Goal: Task Accomplishment & Management: Complete application form

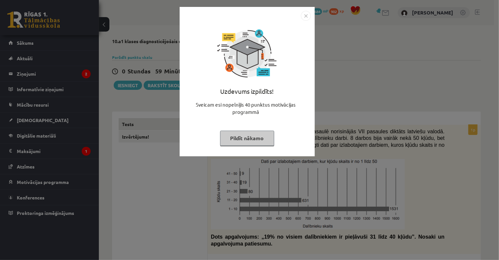
click at [249, 140] on button "Pildīt nākamo" at bounding box center [247, 138] width 54 height 15
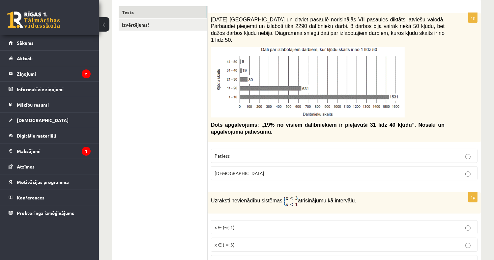
scroll to position [132, 0]
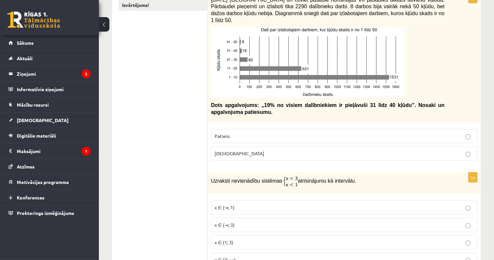
click at [232, 150] on p "[DEMOGRAPHIC_DATA]" at bounding box center [343, 153] width 259 height 7
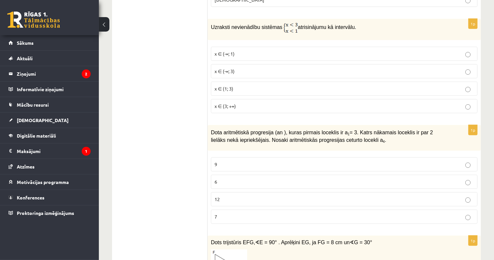
scroll to position [231, 0]
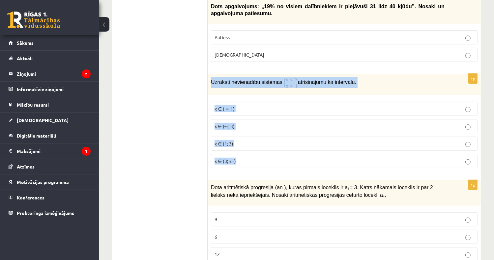
drag, startPoint x: 210, startPoint y: 76, endPoint x: 313, endPoint y: 164, distance: 136.4
click at [313, 164] on div "1p Uzraksti nevienādību sistēmas atrisinājumu kā intervālu. x ∈ (-∞; 1) x ∈ (-∞…" at bounding box center [343, 124] width 273 height 100
drag, startPoint x: 313, startPoint y: 164, endPoint x: 266, endPoint y: 76, distance: 99.9
copy div "Uzraksti nevienādību sistēmas atrisinājumu kā intervālu. x ∈ (-∞; 1) x ∈ (-∞; 3…"
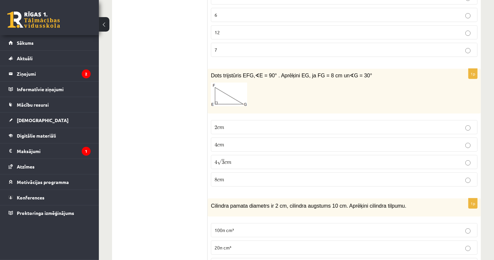
scroll to position [494, 0]
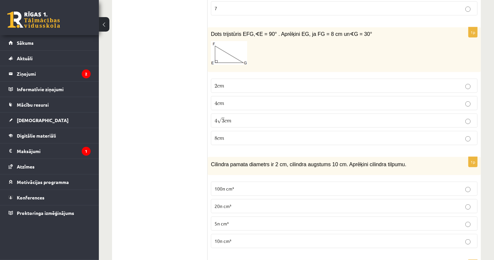
click at [235, 117] on p "4 √ 3 c m 4 3 c m" at bounding box center [343, 120] width 259 height 7
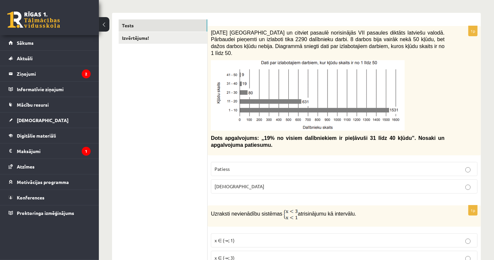
scroll to position [263, 0]
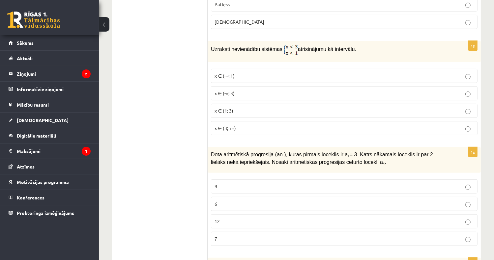
click at [241, 90] on p "x ∈ (-∞; 3)" at bounding box center [343, 93] width 259 height 7
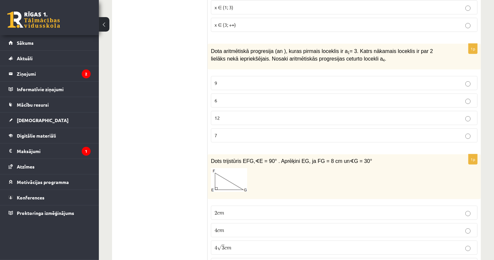
scroll to position [395, 0]
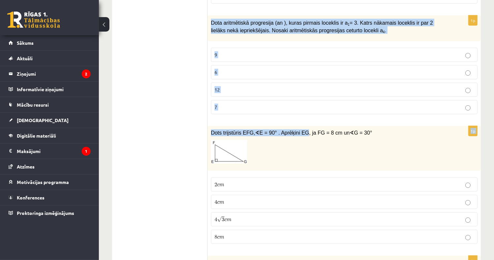
drag, startPoint x: 209, startPoint y: 15, endPoint x: 300, endPoint y: 113, distance: 133.5
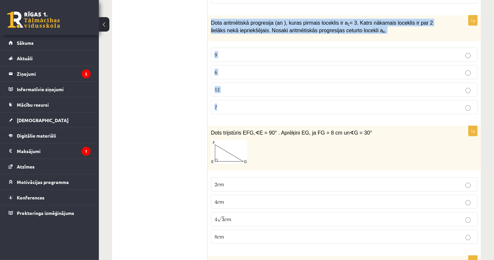
drag, startPoint x: 209, startPoint y: 14, endPoint x: 271, endPoint y: 89, distance: 97.3
click at [271, 89] on div "1p Dota aritmētiskā progresija (an ), kuras pirmais loceklis ir a 1 = 3. Katrs …" at bounding box center [343, 67] width 273 height 104
drag, startPoint x: 271, startPoint y: 89, endPoint x: 258, endPoint y: 18, distance: 71.7
copy div "Dota aritmētiskā progresija (an ), kuras pirmais loceklis ir a 1 = 3. Katrs nāk…"
click at [217, 52] on span "9" at bounding box center [215, 55] width 3 height 6
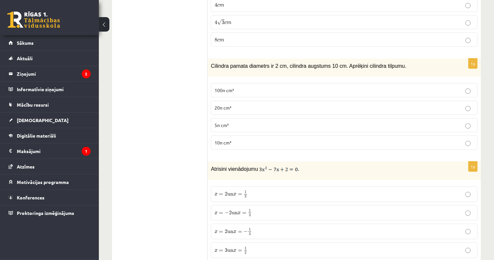
scroll to position [593, 0]
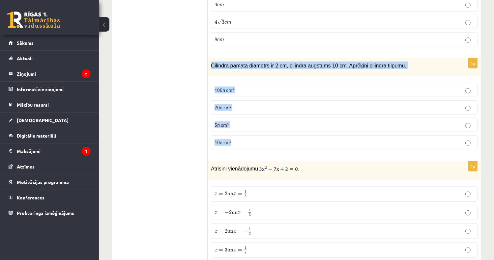
drag, startPoint x: 209, startPoint y: 57, endPoint x: 262, endPoint y: 130, distance: 90.8
click at [260, 131] on div "1p Cilindra pamata diametrs ir 2 cm, cilindra augstums 10 cm. Aprēķini cilindra…" at bounding box center [343, 106] width 273 height 96
drag, startPoint x: 262, startPoint y: 130, endPoint x: 258, endPoint y: 59, distance: 71.2
copy div "Cilindra pamata diametrs ir 2 cm, cilindra augstums 10 cm. Aprēķini cilindra ti…"
click at [229, 139] on span "10π cm³" at bounding box center [222, 142] width 17 height 6
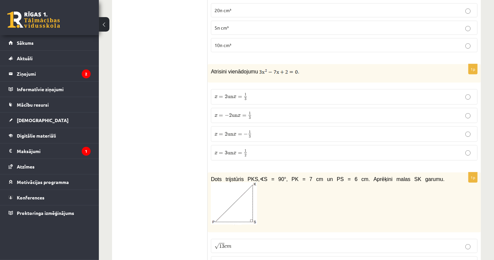
scroll to position [692, 0]
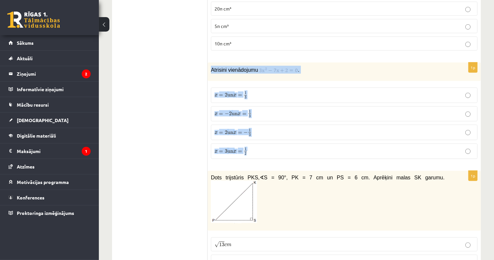
drag, startPoint x: 209, startPoint y: 58, endPoint x: 274, endPoint y: 146, distance: 108.7
click at [274, 146] on div "1p Atrisini vienādojumu . x = 2 un x = 1 3 x = 2 un x = 1 3 x = − 2 un x = 1 3 …" at bounding box center [343, 114] width 273 height 102
copy div "Atrisini vienādojumu . x = 2 un x = 1 3 x = 2 un x = 1 3 x = − 2 un x = 1 3 x =…"
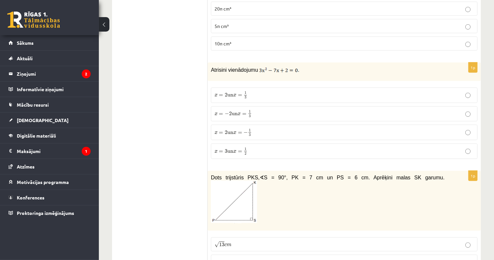
drag, startPoint x: 211, startPoint y: 61, endPoint x: 298, endPoint y: 57, distance: 87.0
click at [298, 66] on p "Atrisini vienādojumu ." at bounding box center [327, 70] width 233 height 8
drag, startPoint x: 298, startPoint y: 57, endPoint x: 267, endPoint y: 60, distance: 30.7
click at [267, 67] on img at bounding box center [278, 70] width 39 height 7
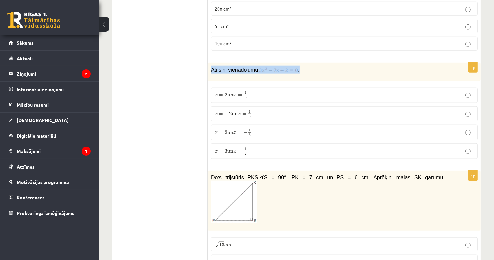
copy p "Atrisini vienādojumu ."
click at [256, 127] on label "x = 2 un x = − 1 3 x = 2 un x = − 1 3" at bounding box center [344, 132] width 266 height 15
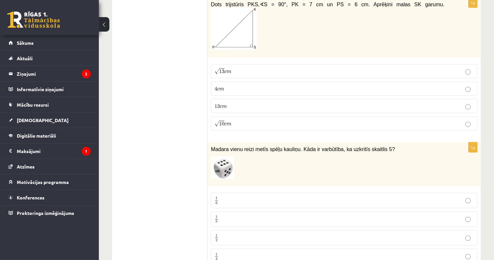
scroll to position [889, 0]
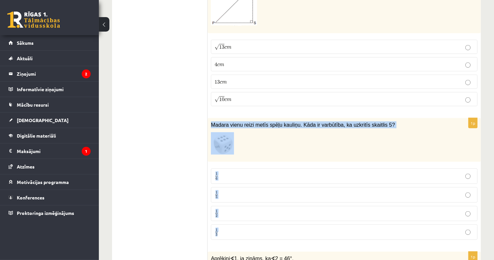
drag, startPoint x: 210, startPoint y: 106, endPoint x: 278, endPoint y: 211, distance: 125.8
click at [278, 212] on div "1p Madara vienu reizi metīs spēļu kauliņu. Kāda ir varbūtība, ka uzkritīs skait…" at bounding box center [343, 181] width 273 height 127
drag, startPoint x: 278, startPoint y: 211, endPoint x: 251, endPoint y: 107, distance: 107.9
copy div "Madara vienu reizi metīs spēļu kauliņu. Kāda ir varbūtība, ka uzkritīs skaitlis…"
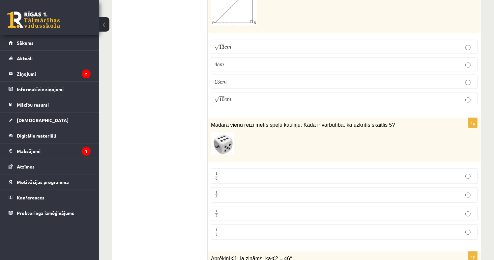
drag, startPoint x: 241, startPoint y: 30, endPoint x: 247, endPoint y: 42, distance: 13.3
click at [241, 43] on p "√ 13 c m 13 c m" at bounding box center [343, 46] width 259 height 7
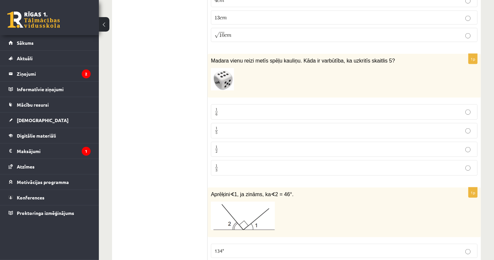
scroll to position [955, 0]
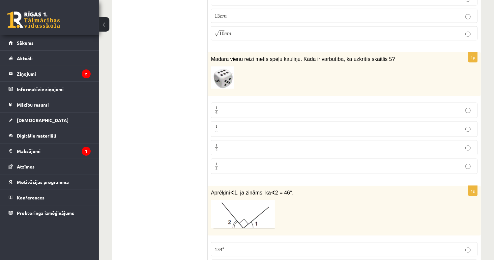
drag, startPoint x: 234, startPoint y: 107, endPoint x: 237, endPoint y: 112, distance: 5.7
click at [235, 122] on label "1 5 1 5" at bounding box center [344, 129] width 266 height 15
drag, startPoint x: 233, startPoint y: 88, endPoint x: 237, endPoint y: 90, distance: 4.6
click at [232, 103] on label "1 6 1 6" at bounding box center [344, 110] width 266 height 15
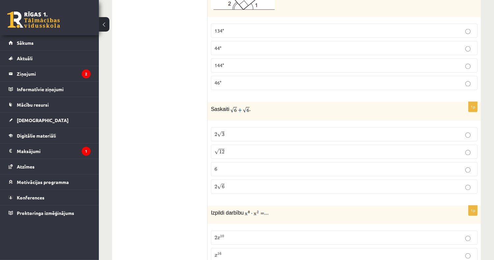
scroll to position [1185, 0]
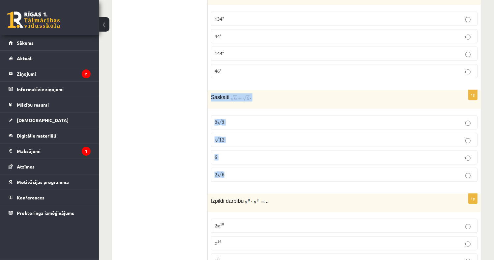
drag, startPoint x: 210, startPoint y: 78, endPoint x: 262, endPoint y: 149, distance: 88.0
click at [262, 150] on div "1p Saskaiti . 2 √ 3 2 3 √ 12 12 6 6 2 √ 6 2 6" at bounding box center [343, 138] width 273 height 97
drag, startPoint x: 262, startPoint y: 149, endPoint x: 231, endPoint y: 76, distance: 79.0
copy div "Saskaiti . 2 √ 3 2 3 √ 12 12 6 6 2 √ 6"
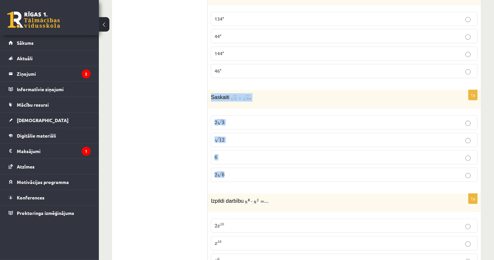
drag, startPoint x: 207, startPoint y: 77, endPoint x: 255, endPoint y: 154, distance: 91.0
click at [255, 154] on div "1p Saskaiti . 2 √ 3 2 3 √ 12 12 6 6 2 √ 6 2 6" at bounding box center [343, 138] width 273 height 97
drag, startPoint x: 255, startPoint y: 154, endPoint x: 245, endPoint y: 79, distance: 76.1
copy div "Saskaiti . 2 √ 3 2 3 √ 12 12 6 6 2 √ 6"
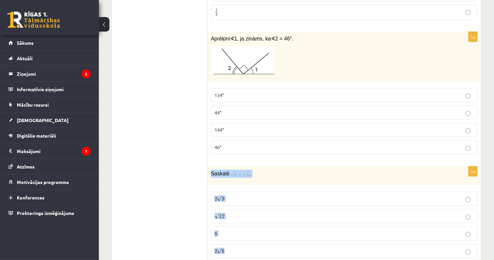
scroll to position [1120, 0]
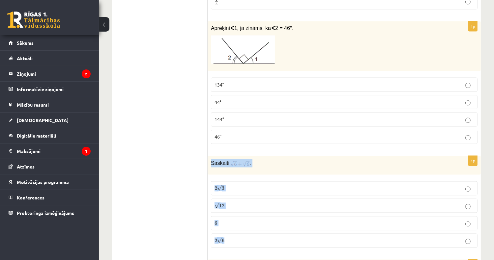
click at [236, 220] on p "6 6" at bounding box center [343, 223] width 259 height 7
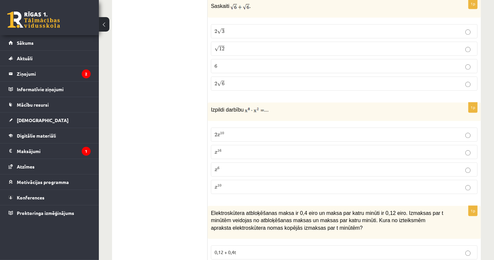
scroll to position [1284, 0]
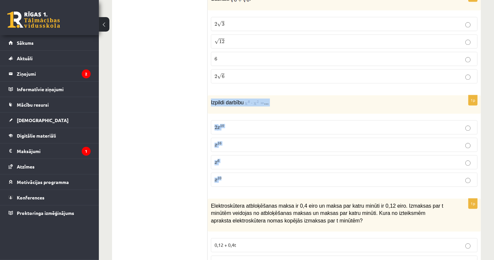
drag, startPoint x: 210, startPoint y: 82, endPoint x: 246, endPoint y: 154, distance: 80.8
click at [246, 154] on div "1p Izpildi darbību ... 2 x 10 2 x 10 x 16 x 16 x 6 x 6 x 10 x 10" at bounding box center [343, 143] width 273 height 97
drag, startPoint x: 246, startPoint y: 154, endPoint x: 256, endPoint y: 82, distance: 73.1
copy div "Izpildi darbību ... 2 x 10 2 x 10 x 16 x 16 x 6 x 6 x 10"
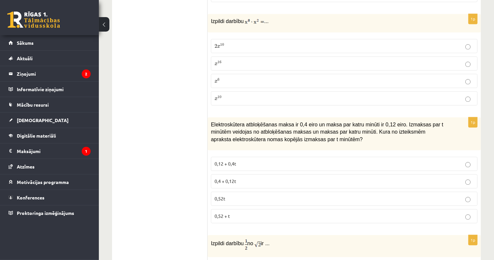
scroll to position [1350, 0]
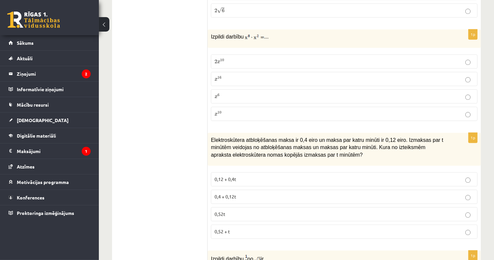
click at [288, 110] on p "x 10 x 10" at bounding box center [343, 113] width 259 height 7
click at [252, 190] on label "0,4 + 0,12t" at bounding box center [344, 197] width 266 height 14
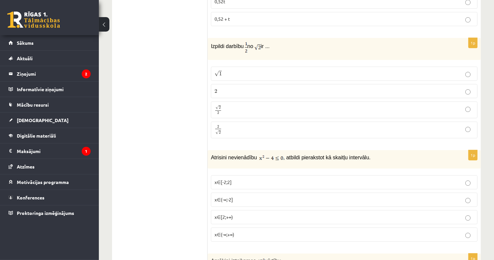
scroll to position [1548, 0]
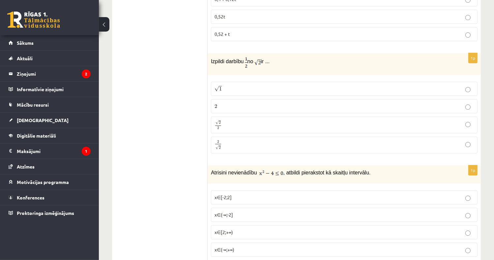
click at [247, 140] on p "2 √ 2 2 2" at bounding box center [343, 145] width 259 height 10
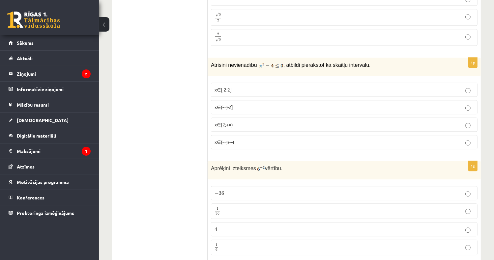
scroll to position [1679, 0]
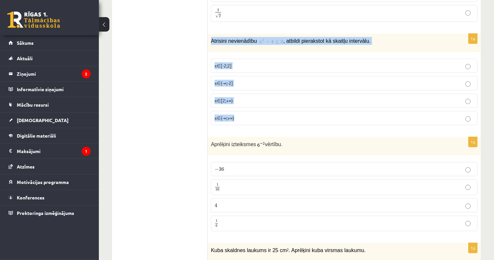
drag, startPoint x: 211, startPoint y: 21, endPoint x: 307, endPoint y: 100, distance: 124.6
click at [307, 100] on div "1p Atrisini nevienādību , atbildi pierakstot kā skaitļu intervālu. x∈[-2;2] x∈(…" at bounding box center [343, 82] width 273 height 97
drag, startPoint x: 307, startPoint y: 100, endPoint x: 282, endPoint y: 20, distance: 84.3
copy div "Atrisini nevienādību , atbildi pierakstot kā skaitļu intervālu. x∈[-2;2] x∈(-∞;…"
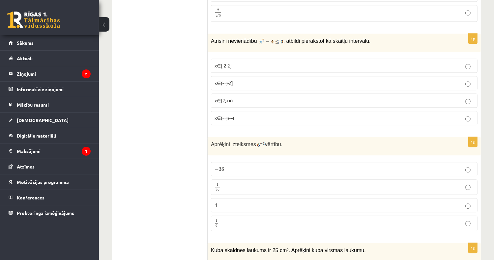
click at [179, 48] on ul "Tests Izvērtējums!" at bounding box center [163, 206] width 89 height 3534
click at [234, 59] on label "x∈[-2;2]" at bounding box center [344, 66] width 266 height 14
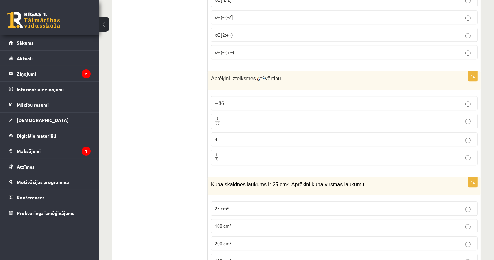
scroll to position [1778, 0]
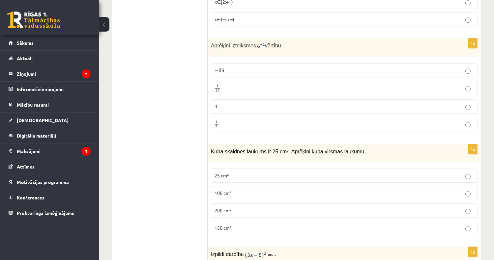
click at [245, 84] on p "1 36 1 36" at bounding box center [343, 88] width 259 height 8
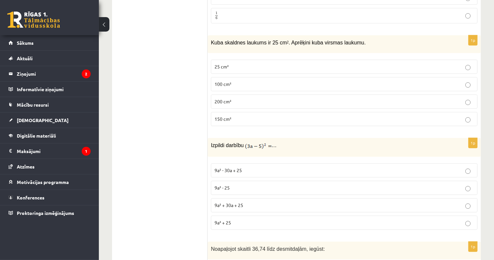
scroll to position [1877, 0]
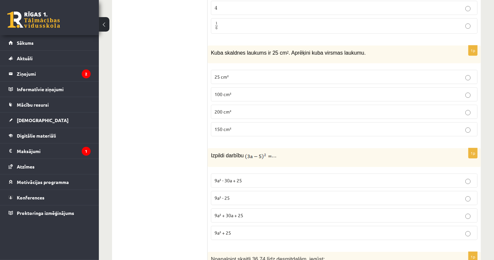
click at [242, 126] on p "150 cm²" at bounding box center [343, 129] width 259 height 7
click at [257, 212] on p "9a² + 30a + 25" at bounding box center [343, 215] width 259 height 7
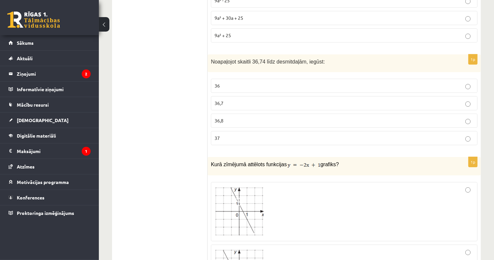
scroll to position [2107, 0]
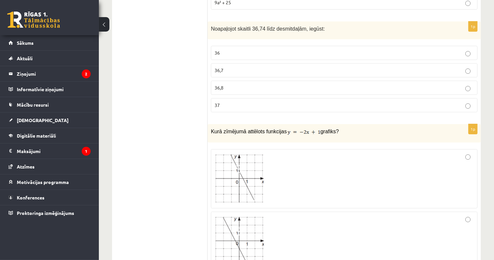
click at [231, 67] on p "36,7" at bounding box center [343, 70] width 259 height 7
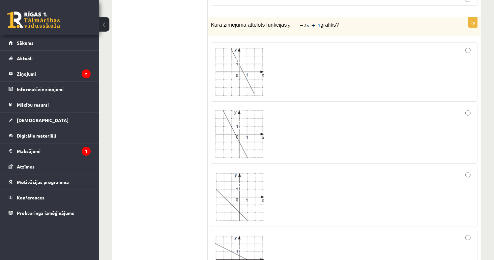
scroll to position [2206, 0]
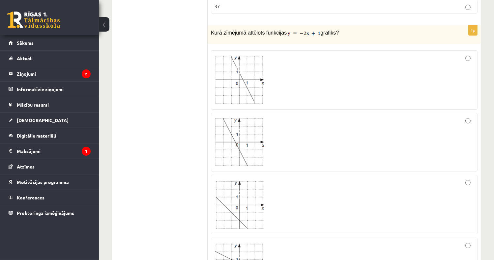
click at [313, 57] on div at bounding box center [343, 80] width 259 height 52
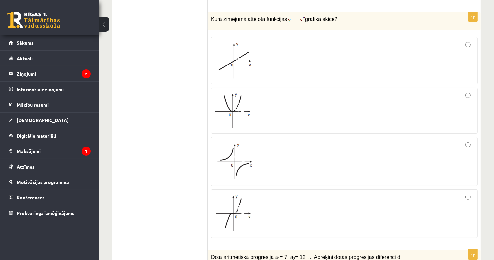
scroll to position [2503, 0]
click at [259, 92] on div at bounding box center [343, 111] width 259 height 39
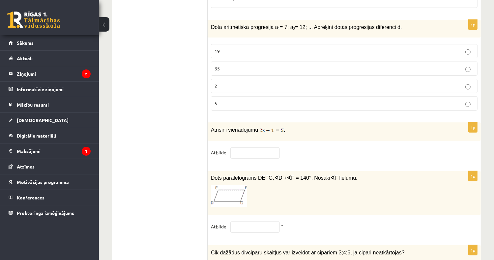
scroll to position [2700, 0]
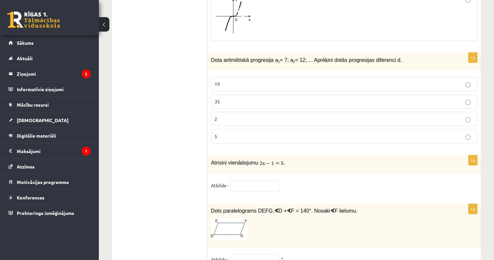
click at [230, 133] on p "5" at bounding box center [343, 136] width 259 height 7
click at [267, 180] on input "text" at bounding box center [254, 185] width 49 height 11
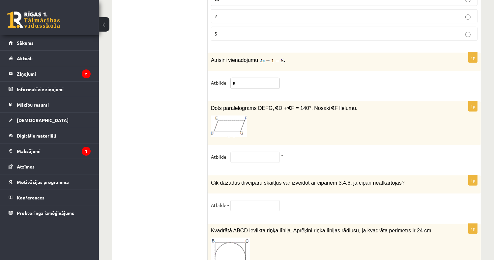
scroll to position [2832, 0]
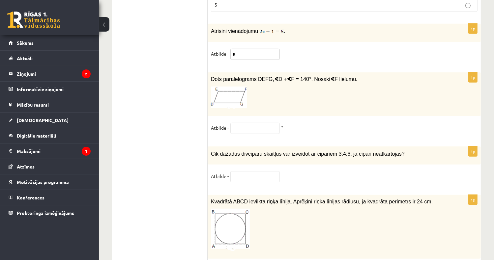
type input "*"
click at [263, 123] on input "text" at bounding box center [254, 128] width 49 height 11
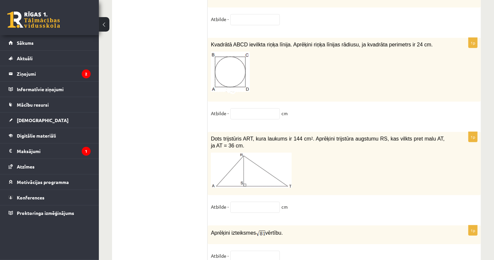
scroll to position [2997, 0]
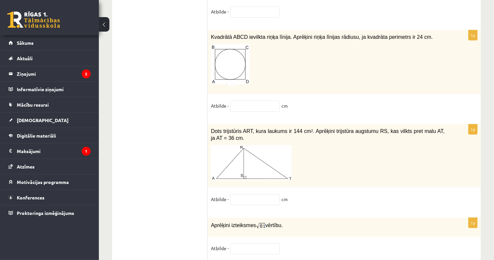
type input "**"
click at [262, 101] on input "text" at bounding box center [254, 106] width 49 height 11
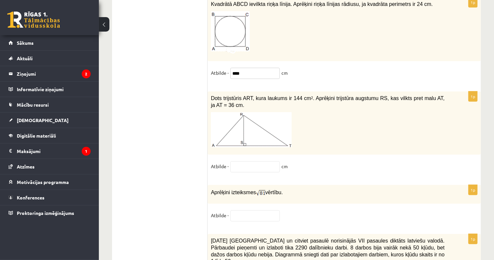
scroll to position [3095, 0]
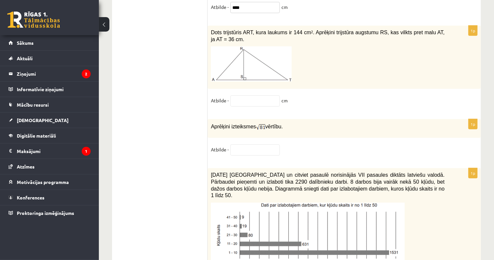
type input "****"
click at [252, 95] on input "text" at bounding box center [254, 100] width 49 height 11
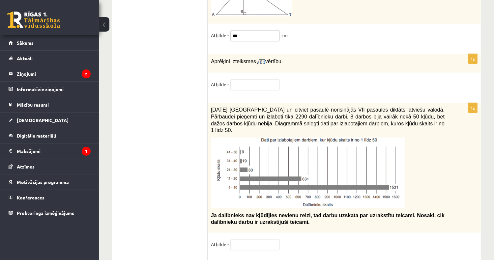
scroll to position [3161, 0]
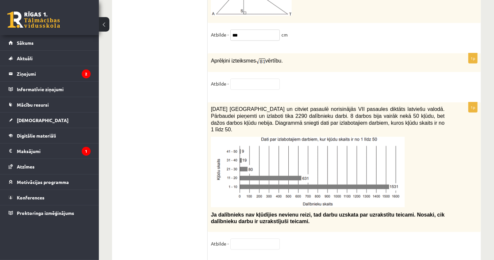
type input "***"
click at [255, 79] on input "text" at bounding box center [254, 84] width 49 height 11
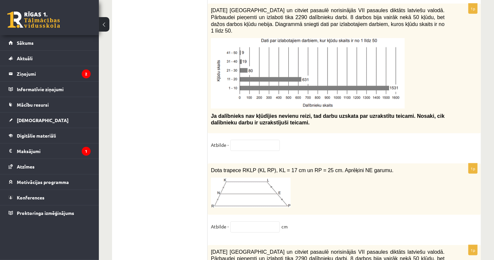
scroll to position [3227, 0]
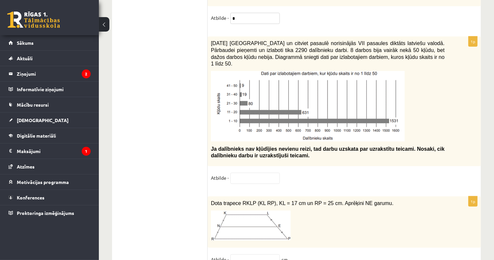
type input "*"
click at [246, 173] on input "text" at bounding box center [254, 178] width 49 height 11
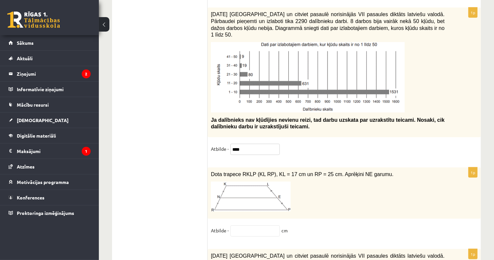
scroll to position [3293, 0]
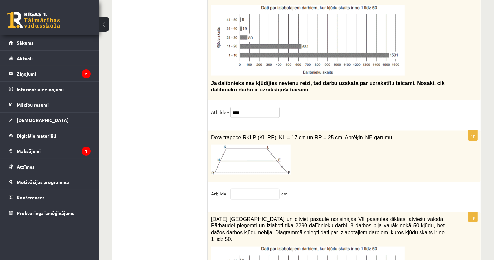
type input "****"
click at [247, 189] on input "text" at bounding box center [254, 194] width 49 height 11
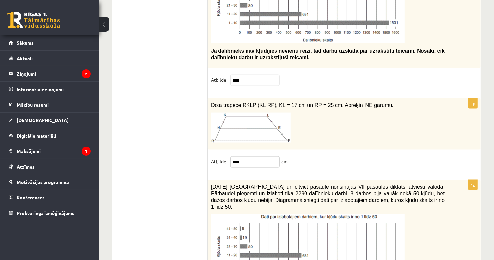
scroll to position [3359, 0]
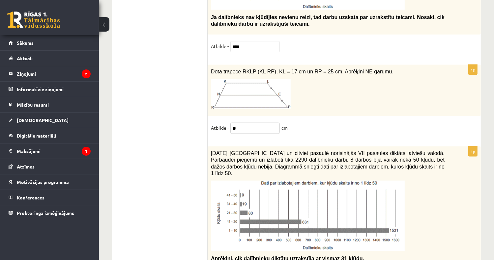
type input "*"
type input "****"
drag, startPoint x: 256, startPoint y: 19, endPoint x: 225, endPoint y: 13, distance: 32.1
click at [225, 41] on fieldset "Atbilde - ****" at bounding box center [344, 48] width 266 height 14
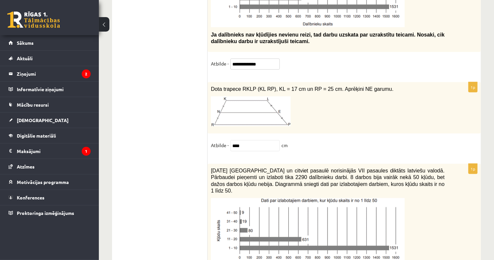
scroll to position [3375, 0]
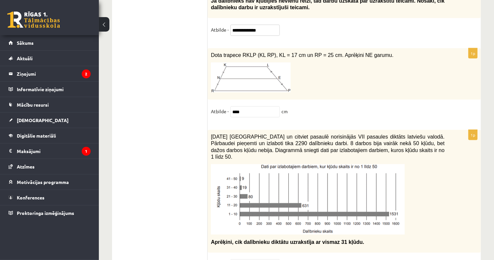
type input "**********"
click at [269, 259] on input "text" at bounding box center [254, 264] width 49 height 11
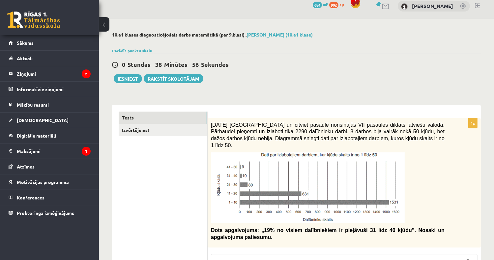
scroll to position [0, 0]
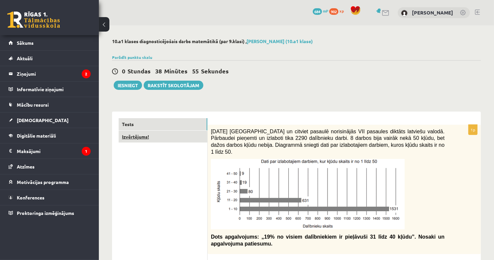
type input "*******"
click at [173, 139] on link "Izvērtējums!" at bounding box center [163, 137] width 89 height 12
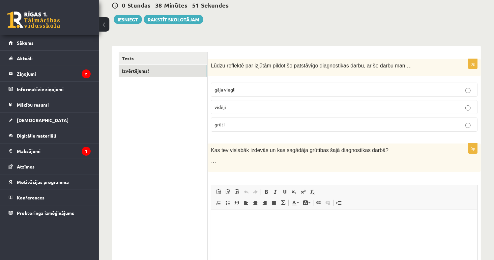
click at [261, 123] on p "grūti" at bounding box center [343, 124] width 259 height 7
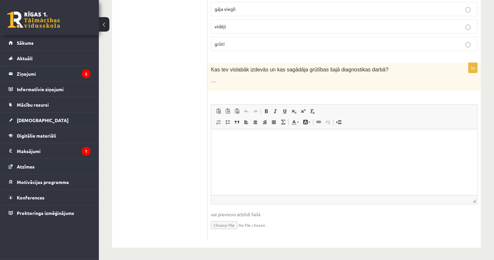
scroll to position [15, 0]
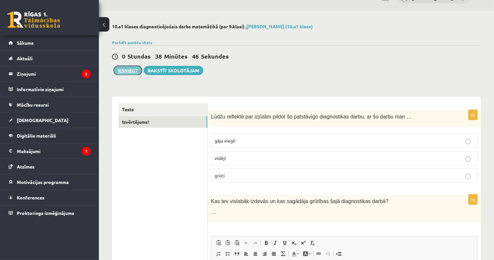
click at [122, 67] on button "Iesniegt" at bounding box center [128, 70] width 28 height 9
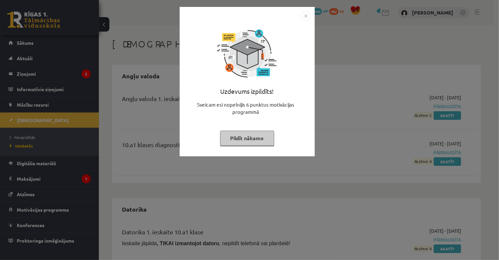
click at [262, 138] on button "Pildīt nākamo" at bounding box center [247, 138] width 54 height 15
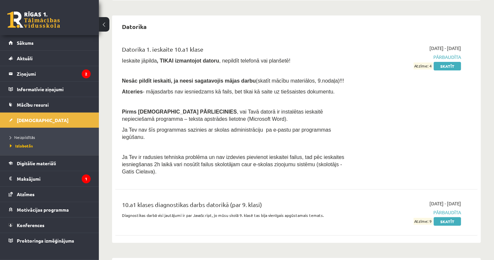
scroll to position [198, 0]
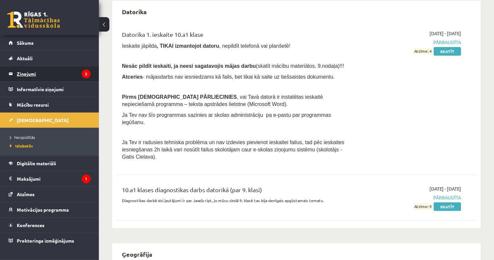
click at [47, 75] on legend "Ziņojumi 2" at bounding box center [54, 73] width 74 height 15
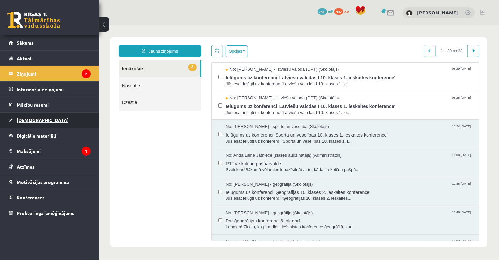
click at [47, 120] on link "[DEMOGRAPHIC_DATA]" at bounding box center [50, 120] width 82 height 15
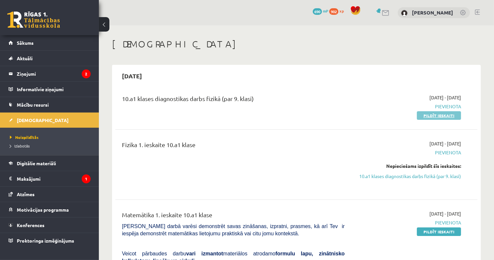
click at [449, 112] on link "Pildīt ieskaiti" at bounding box center [439, 115] width 44 height 9
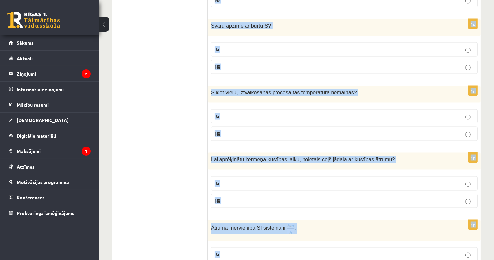
scroll to position [1038, 0]
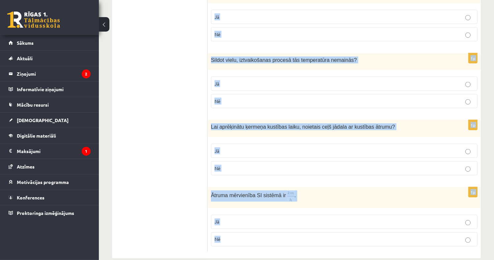
drag, startPoint x: 209, startPoint y: 42, endPoint x: 325, endPoint y: 231, distance: 222.3
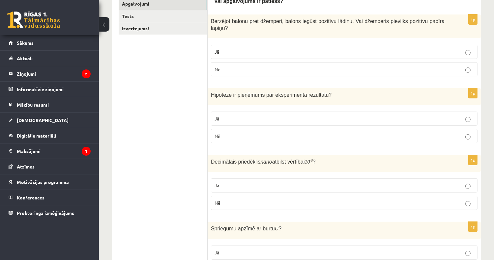
scroll to position [132, 0]
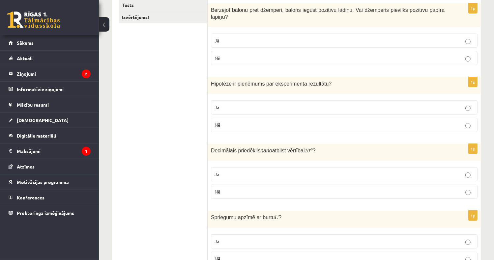
click at [241, 55] on p "Nē" at bounding box center [343, 58] width 259 height 7
click at [244, 104] on p "Jā" at bounding box center [343, 107] width 259 height 7
click at [244, 171] on p "Jā" at bounding box center [343, 174] width 259 height 7
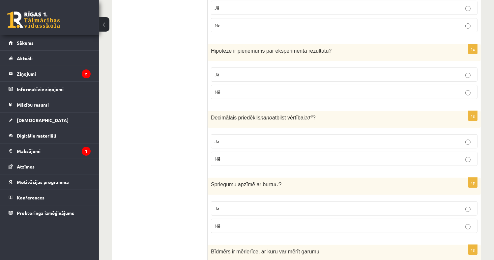
scroll to position [198, 0]
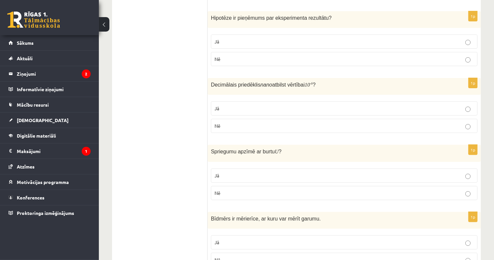
click at [253, 172] on p "Jā" at bounding box center [343, 175] width 259 height 7
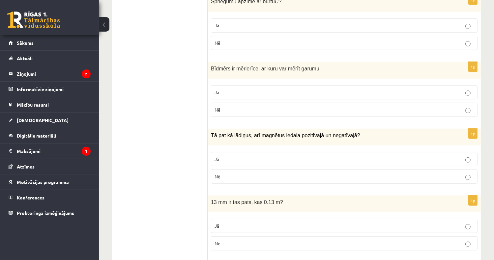
scroll to position [395, 0]
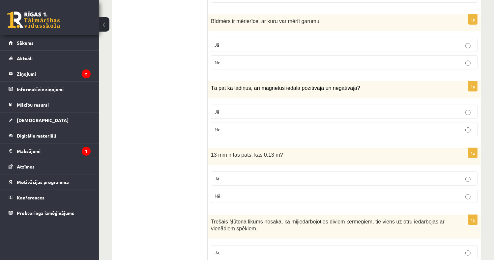
click at [224, 41] on p "Jā" at bounding box center [343, 44] width 259 height 7
click at [244, 108] on p "Jā" at bounding box center [343, 111] width 259 height 7
click at [231, 126] on p "Nē" at bounding box center [343, 129] width 259 height 7
click at [240, 175] on p "Jā" at bounding box center [343, 178] width 259 height 7
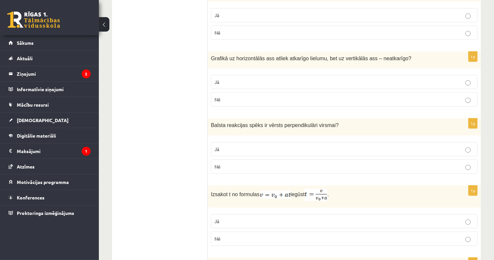
scroll to position [593, 0]
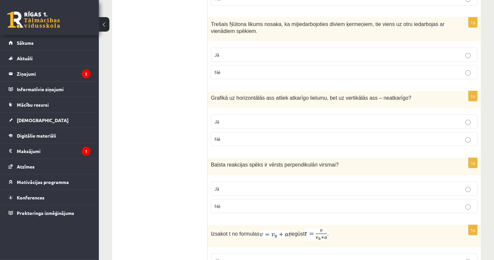
click at [224, 51] on p "Jā" at bounding box center [343, 54] width 259 height 7
click at [229, 134] on label "Nē" at bounding box center [344, 139] width 266 height 14
click at [240, 185] on p "Jā" at bounding box center [343, 188] width 259 height 7
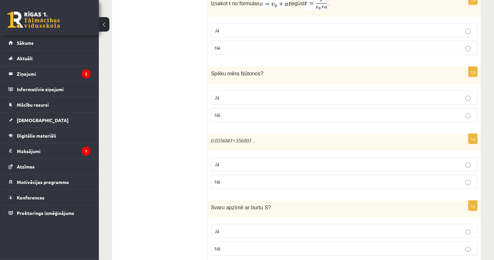
scroll to position [790, 0]
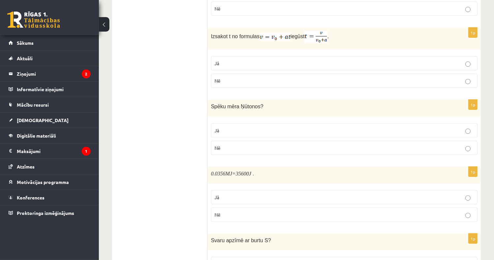
click at [228, 77] on p "Nē" at bounding box center [343, 80] width 259 height 7
click at [224, 127] on p "Jā" at bounding box center [343, 130] width 259 height 7
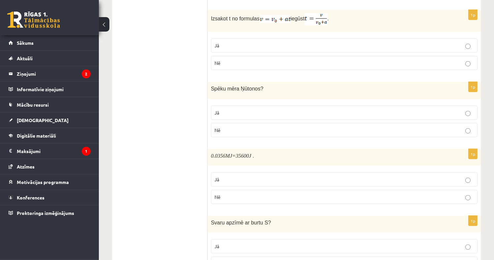
scroll to position [823, 0]
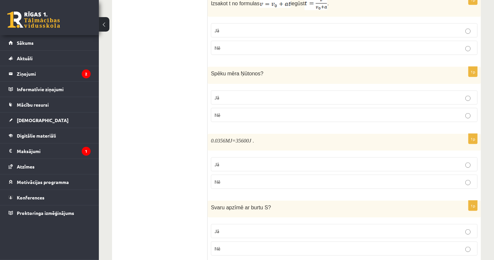
click at [238, 245] on p "Nē" at bounding box center [343, 248] width 259 height 7
click at [237, 161] on p "Jā" at bounding box center [343, 164] width 259 height 7
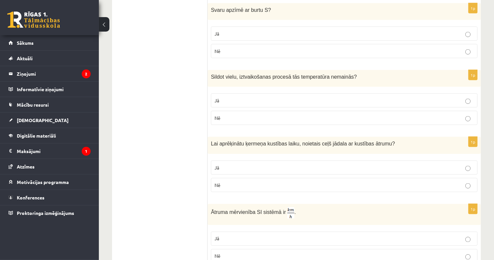
scroll to position [1038, 0]
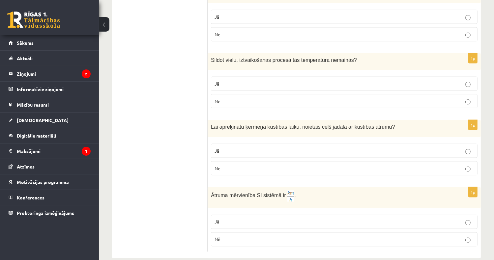
click at [332, 80] on p "Jā" at bounding box center [343, 83] width 259 height 7
click at [241, 148] on p "Jā" at bounding box center [343, 151] width 259 height 7
click at [249, 236] on p "Nē" at bounding box center [343, 239] width 259 height 7
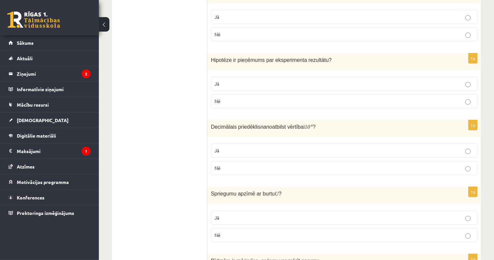
scroll to position [0, 0]
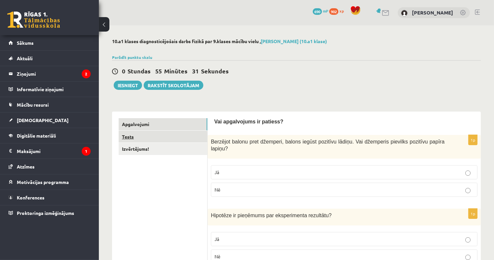
click at [136, 139] on link "Tests" at bounding box center [163, 137] width 89 height 12
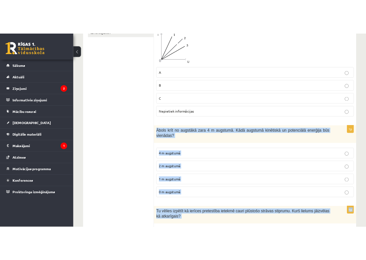
scroll to position [183, 0]
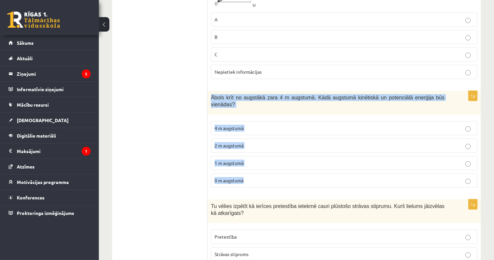
drag, startPoint x: 211, startPoint y: 182, endPoint x: 255, endPoint y: 177, distance: 44.8
click at [255, 177] on div "1p Ābols krīt no augstākā zara 4 m augstumā. Kādā augstumā kinētiskā un potenci…" at bounding box center [343, 142] width 273 height 102
click at [252, 95] on span "Ābols krīt no augstākā zara 4 m augstumā. Kādā augstumā kinētiskā un potenciālā…" at bounding box center [327, 101] width 233 height 13
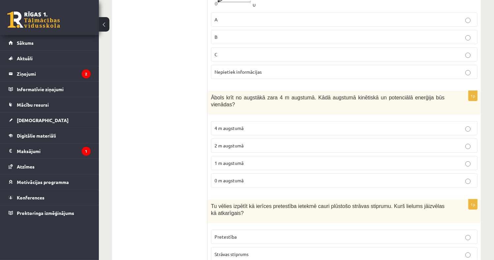
drag, startPoint x: 252, startPoint y: 94, endPoint x: 236, endPoint y: 99, distance: 17.2
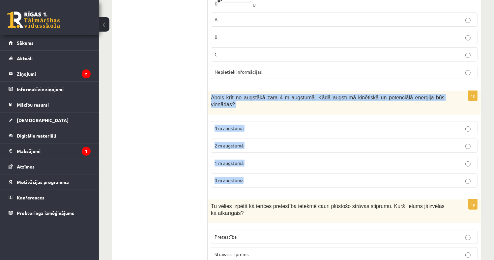
drag, startPoint x: 236, startPoint y: 99, endPoint x: 257, endPoint y: 166, distance: 70.8
click at [257, 166] on div "1p Ābols krīt no augstākā zara 4 m augstumā. Kādā augstumā kinētiskā un potenci…" at bounding box center [343, 142] width 273 height 102
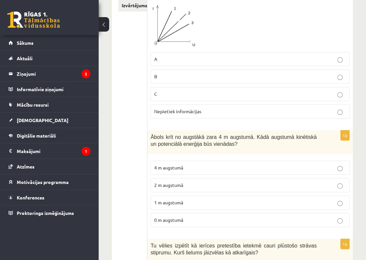
scroll to position [150, 0]
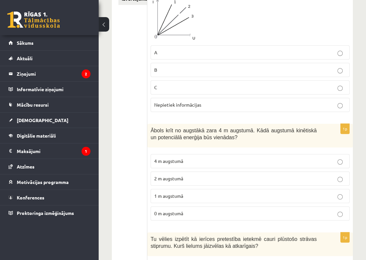
click at [190, 176] on p "2 m augstumā" at bounding box center [250, 178] width 192 height 7
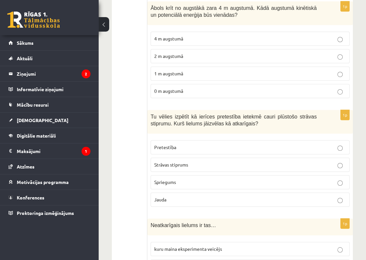
scroll to position [282, 0]
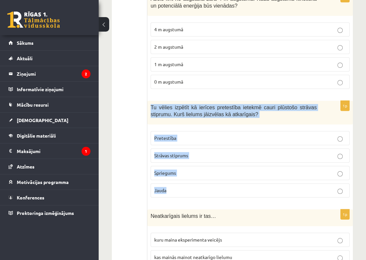
drag, startPoint x: 149, startPoint y: 104, endPoint x: 187, endPoint y: 180, distance: 85.0
click at [187, 180] on div "1p Tu vēlies izpētīt kā ierīces pretestība ietekmē cauri plūstošo strāvas stipr…" at bounding box center [251, 152] width 206 height 102
drag, startPoint x: 187, startPoint y: 180, endPoint x: 178, endPoint y: 111, distance: 69.7
copy div "Tu vēlies izpētīt kā ierīces pretestība ietekmē cauri plūstošo strāvas stiprumu…"
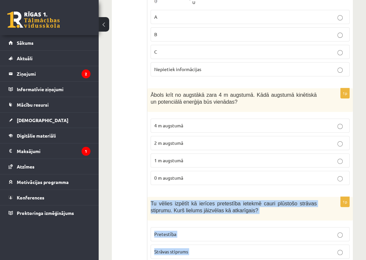
scroll to position [183, 0]
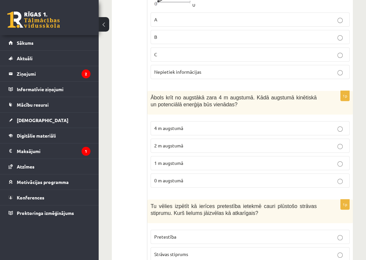
click at [178, 56] on p "C" at bounding box center [250, 54] width 192 height 7
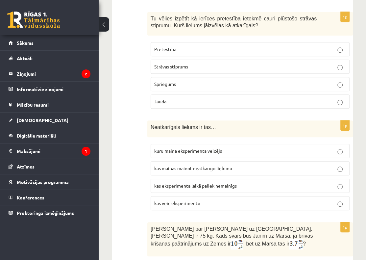
scroll to position [381, 0]
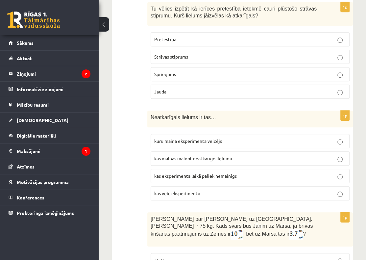
click at [203, 51] on label "Strāvas stiprums" at bounding box center [250, 57] width 199 height 14
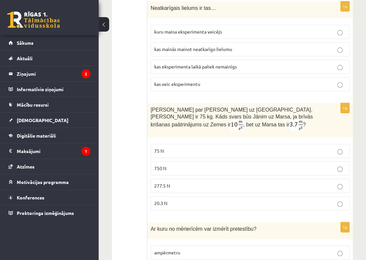
scroll to position [479, 0]
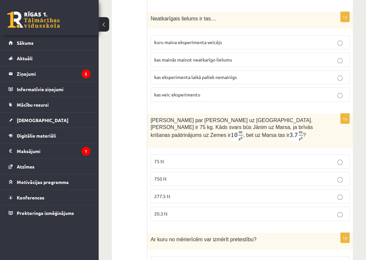
drag, startPoint x: 371, startPoint y: 34, endPoint x: 363, endPoint y: 41, distance: 10.8
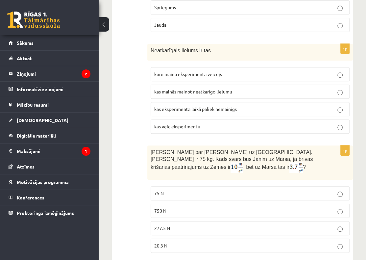
scroll to position [447, 0]
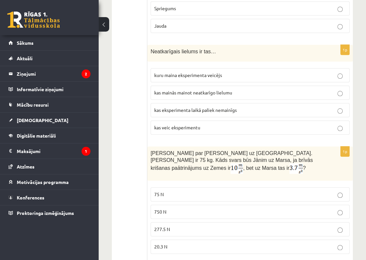
click at [212, 72] on p "kuru maina eksperimenta veicējs" at bounding box center [250, 75] width 192 height 7
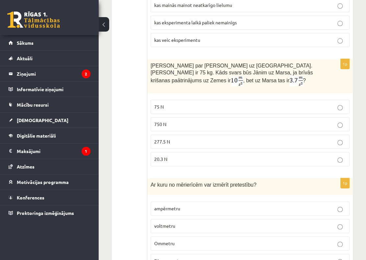
scroll to position [545, 0]
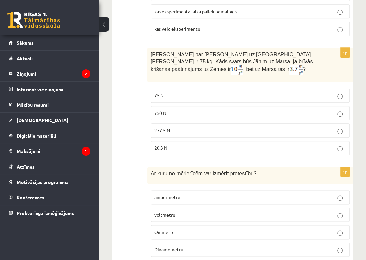
click at [195, 136] on label "277.5 N" at bounding box center [250, 130] width 199 height 14
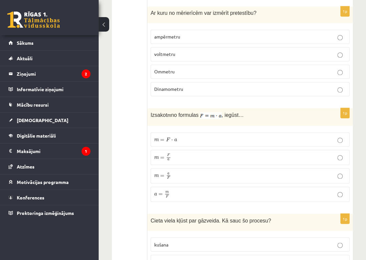
scroll to position [710, 0]
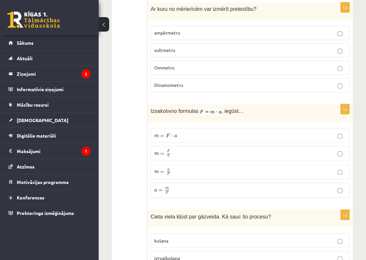
click at [199, 72] on label "Ommetru" at bounding box center [250, 68] width 199 height 14
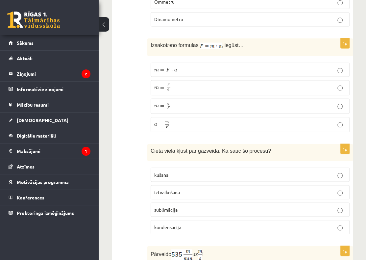
scroll to position [776, 0]
click at [203, 209] on p "sublimācija" at bounding box center [250, 209] width 192 height 7
click at [191, 87] on p "m = F a m = F a" at bounding box center [250, 88] width 192 height 8
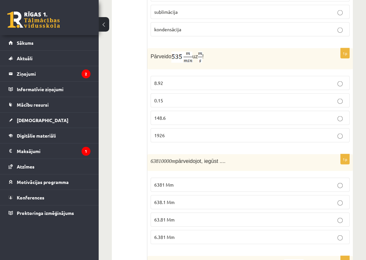
scroll to position [1006, 0]
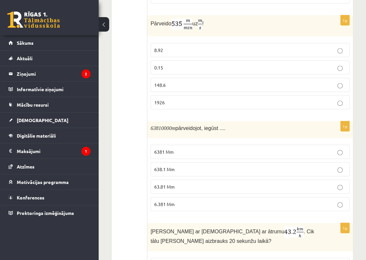
click at [209, 48] on p "8.92" at bounding box center [250, 50] width 192 height 7
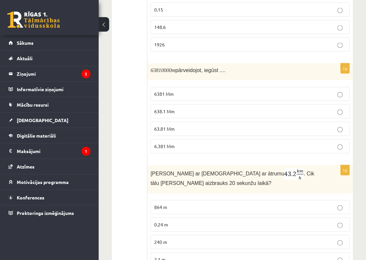
scroll to position [1072, 0]
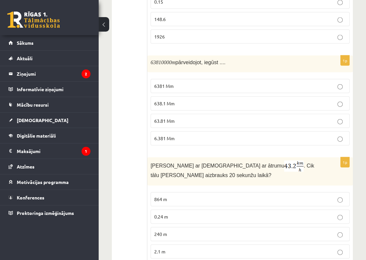
click at [188, 119] on p "63.81 Mm" at bounding box center [250, 121] width 192 height 7
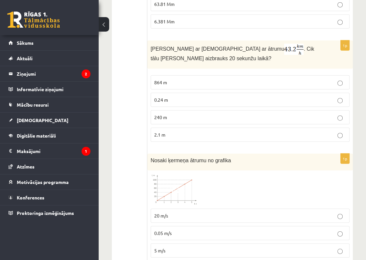
scroll to position [1228, 0]
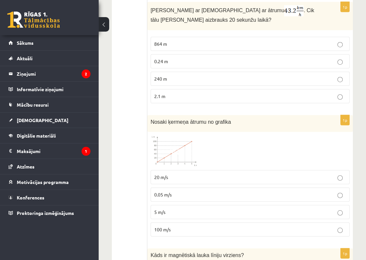
click at [171, 75] on p "240 m" at bounding box center [250, 78] width 192 height 7
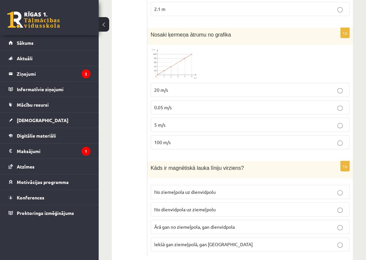
scroll to position [1326, 0]
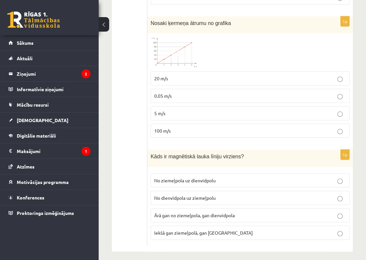
click at [211, 111] on p "5 m/s" at bounding box center [250, 113] width 192 height 7
click at [226, 177] on p "No ziemeļpola uz dienvidpolu" at bounding box center [250, 180] width 192 height 7
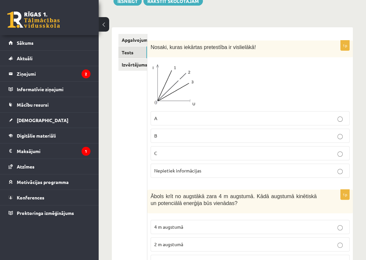
scroll to position [0, 0]
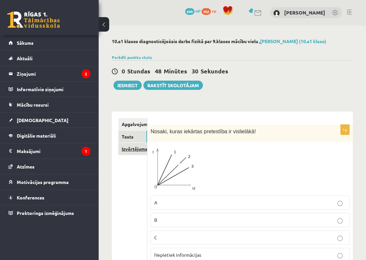
click at [134, 148] on link "Izvērtējums!" at bounding box center [133, 149] width 29 height 12
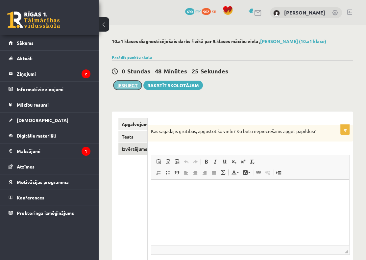
click at [124, 86] on button "Iesniegt" at bounding box center [128, 85] width 28 height 9
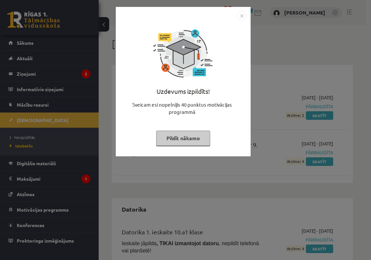
click at [183, 141] on button "Pildīt nākamo" at bounding box center [183, 138] width 54 height 15
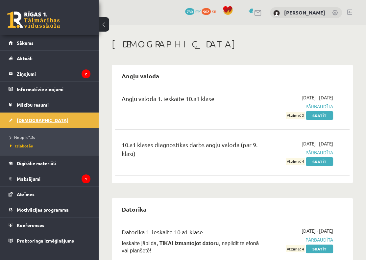
click at [37, 120] on link "[DEMOGRAPHIC_DATA]" at bounding box center [50, 120] width 82 height 15
